Goal: Transaction & Acquisition: Book appointment/travel/reservation

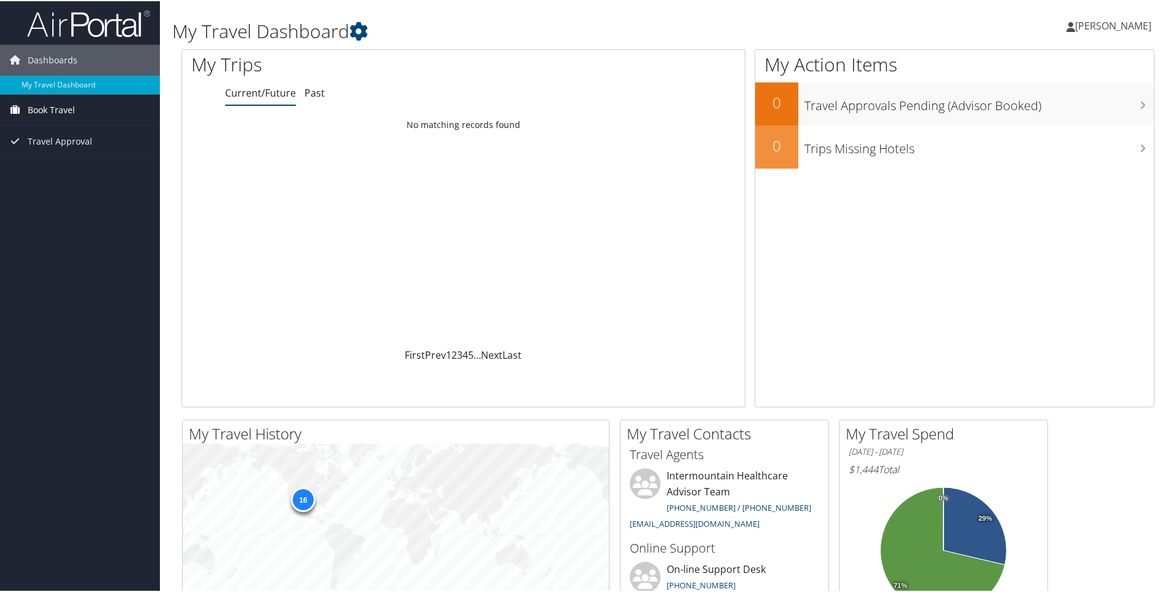
click at [67, 110] on span "Book Travel" at bounding box center [51, 108] width 47 height 31
click at [67, 150] on link "Book/Manage Online Trips" at bounding box center [80, 152] width 160 height 18
click at [91, 108] on link "Book Travel" at bounding box center [80, 108] width 160 height 31
click at [70, 149] on link "Book/Manage Online Trips" at bounding box center [80, 152] width 160 height 18
click at [77, 113] on link "Book Travel" at bounding box center [80, 108] width 160 height 31
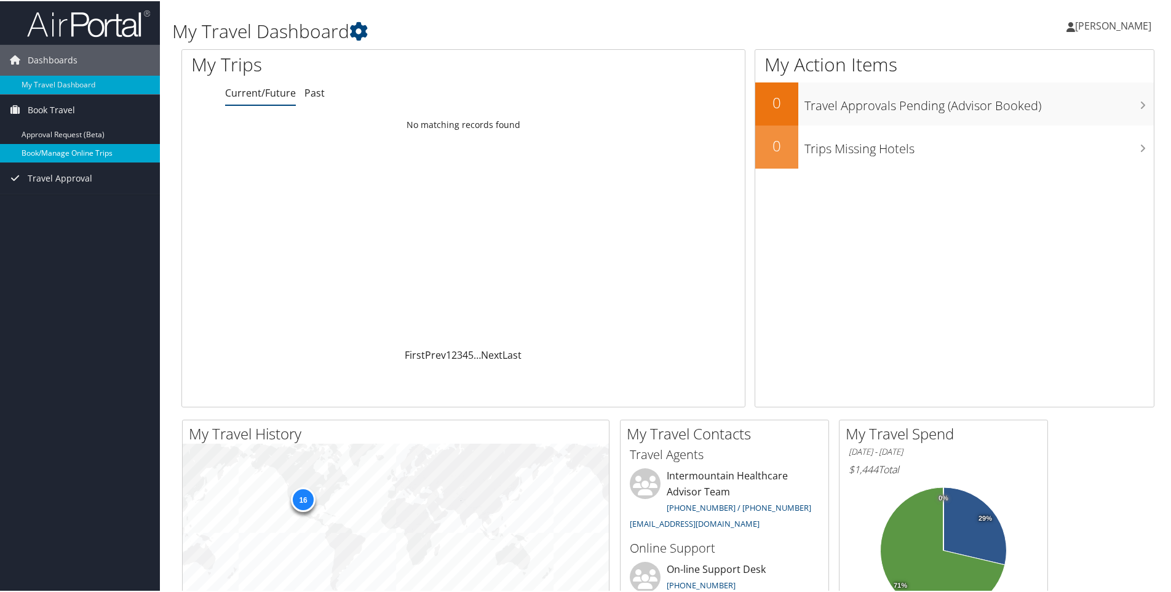
click at [91, 153] on link "Book/Manage Online Trips" at bounding box center [80, 152] width 160 height 18
